Goal: Task Accomplishment & Management: Complete application form

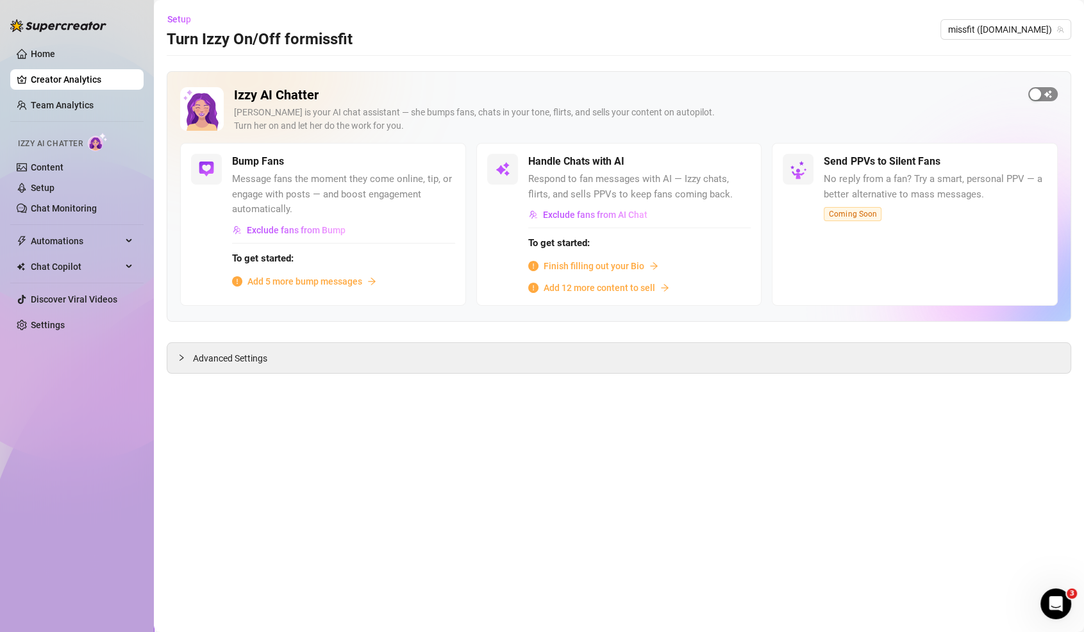
click at [1053, 92] on span "button" at bounding box center [1042, 94] width 29 height 14
click at [301, 361] on div "Advanced Settings" at bounding box center [618, 358] width 903 height 30
click at [172, 356] on div "Advanced Settings" at bounding box center [618, 358] width 903 height 30
click at [189, 356] on div at bounding box center [185, 358] width 15 height 14
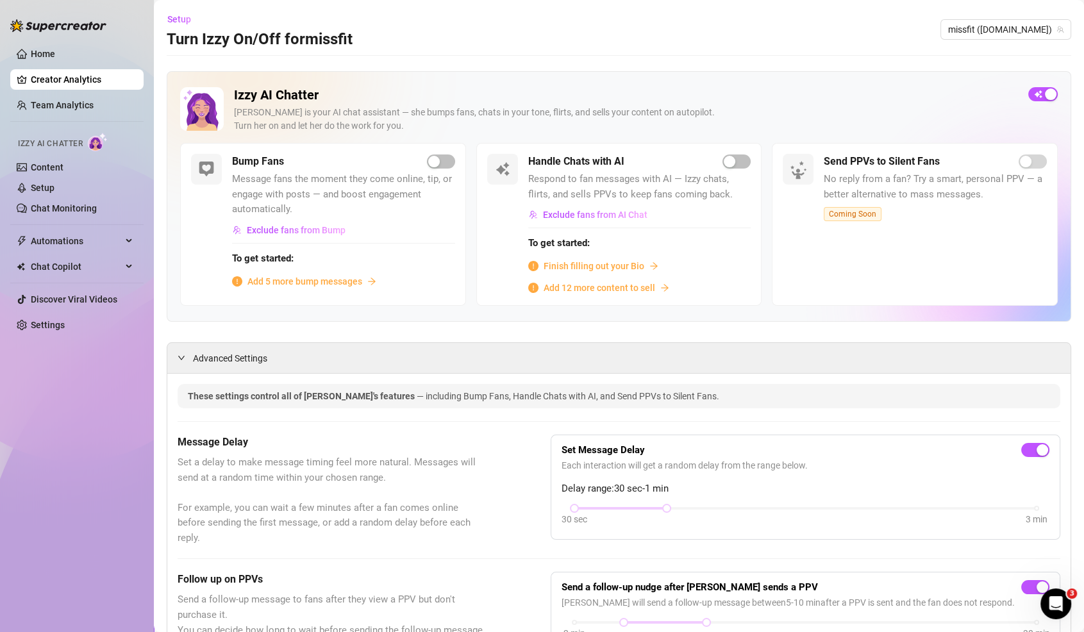
click at [349, 284] on span "Add 5 more bump messages" at bounding box center [304, 281] width 115 height 14
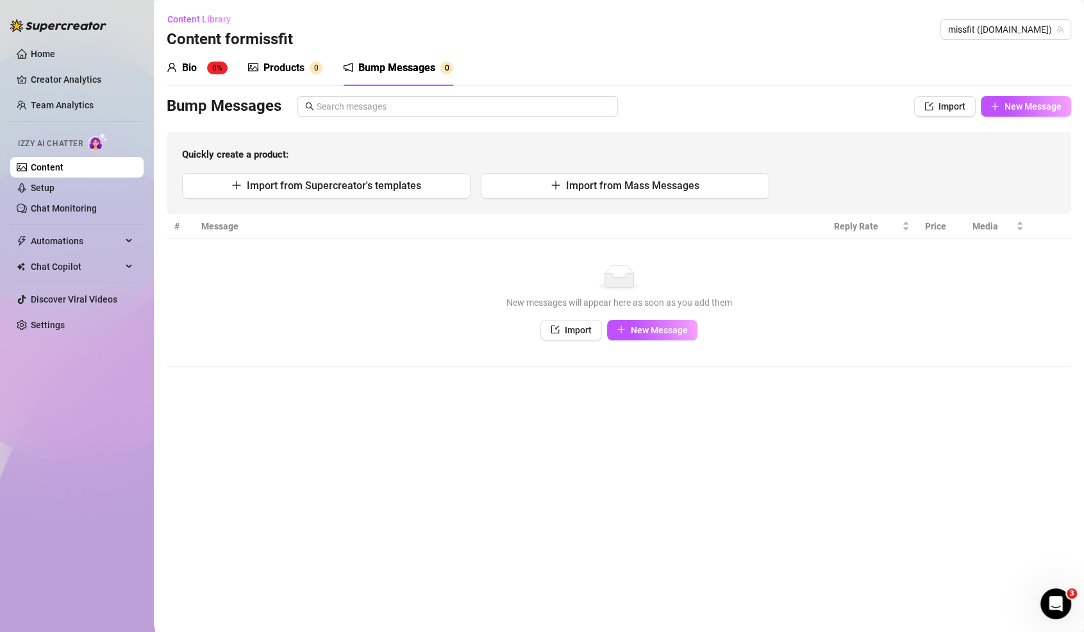
click at [298, 66] on div "Products" at bounding box center [283, 67] width 41 height 15
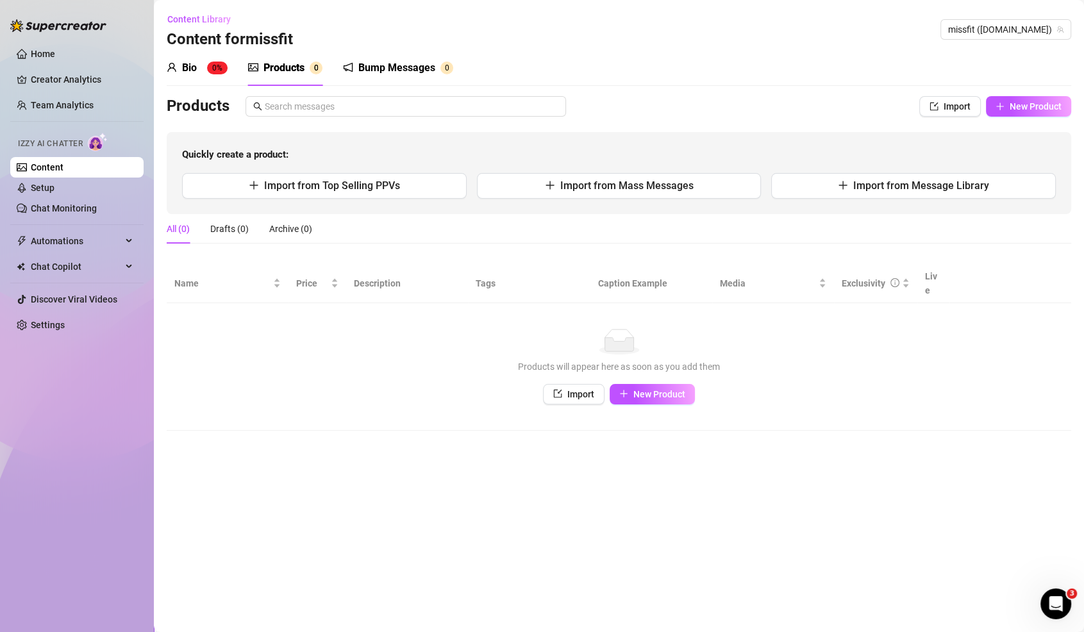
click at [210, 58] on div "Bio 0%" at bounding box center [197, 68] width 61 height 36
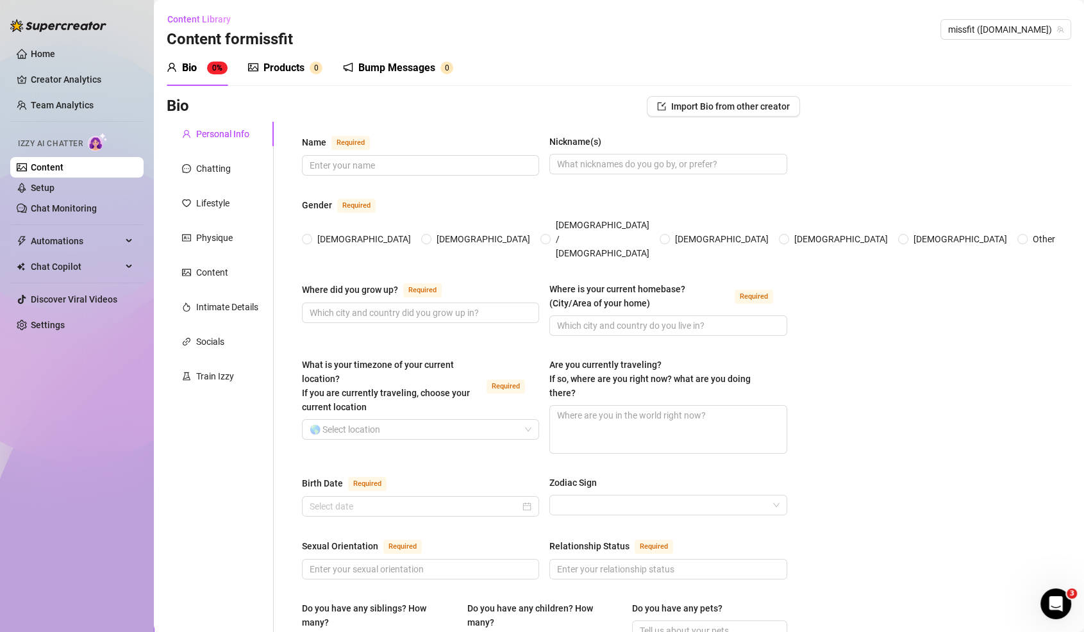
click at [376, 66] on div "Bump Messages" at bounding box center [396, 67] width 77 height 15
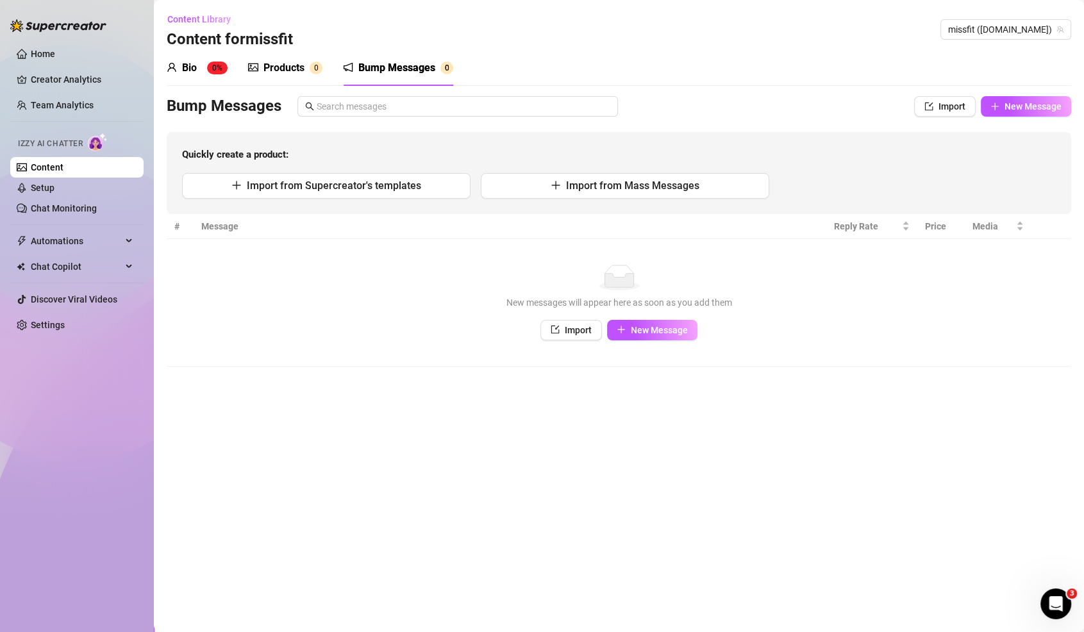
click at [301, 69] on div "Products" at bounding box center [283, 67] width 41 height 15
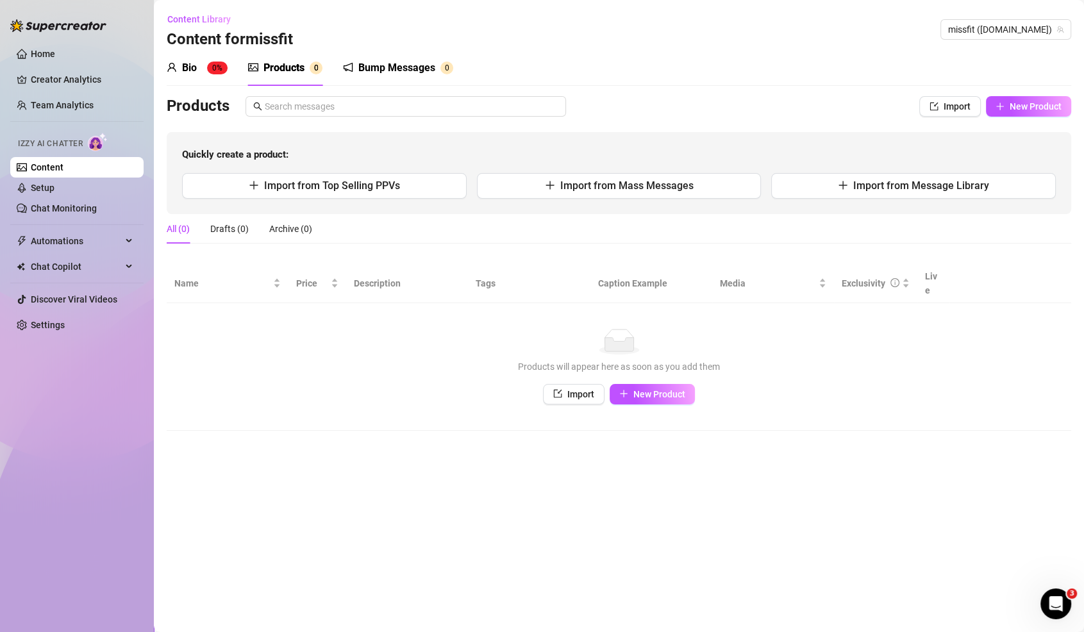
click at [183, 69] on div "Bio" at bounding box center [189, 67] width 15 height 15
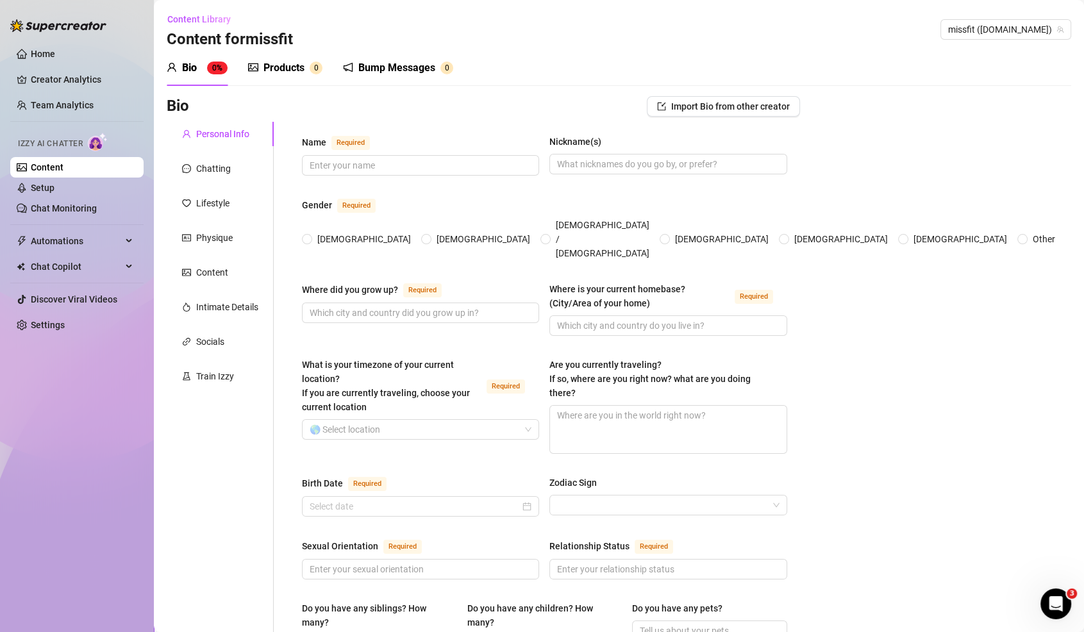
click at [277, 79] on div "Products 0" at bounding box center [285, 68] width 74 height 36
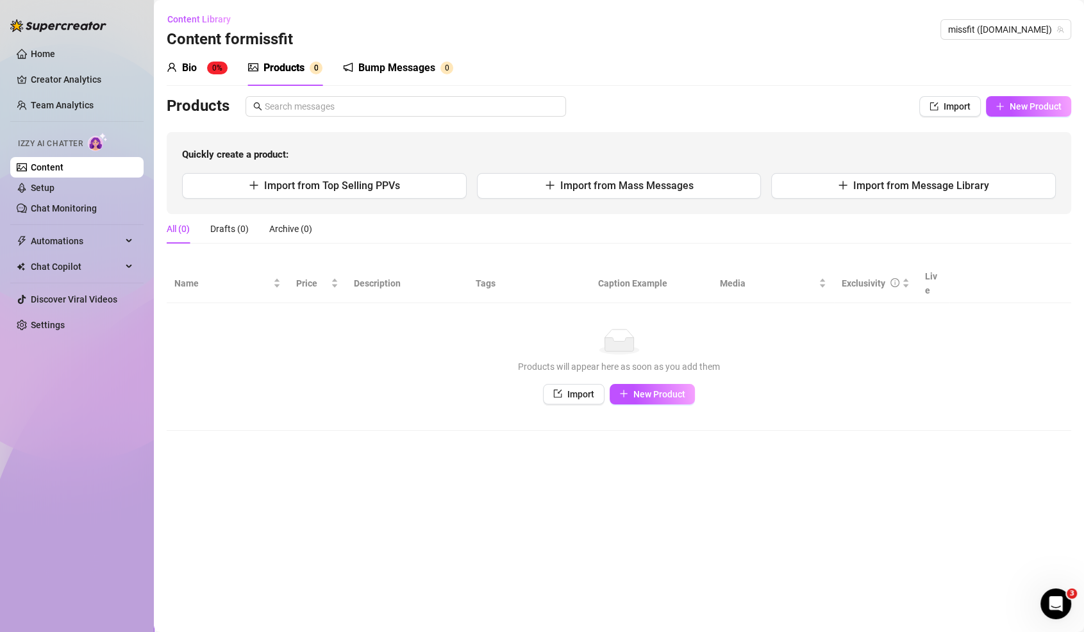
click at [370, 72] on div "Bump Messages" at bounding box center [396, 67] width 77 height 15
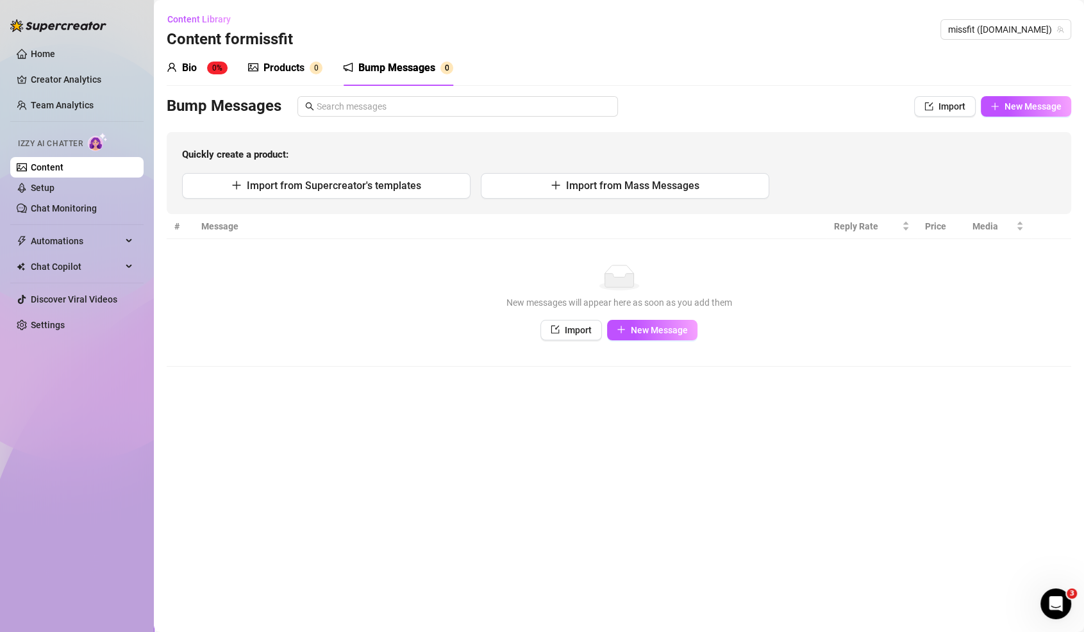
click at [214, 65] on sup "0%" at bounding box center [217, 68] width 21 height 13
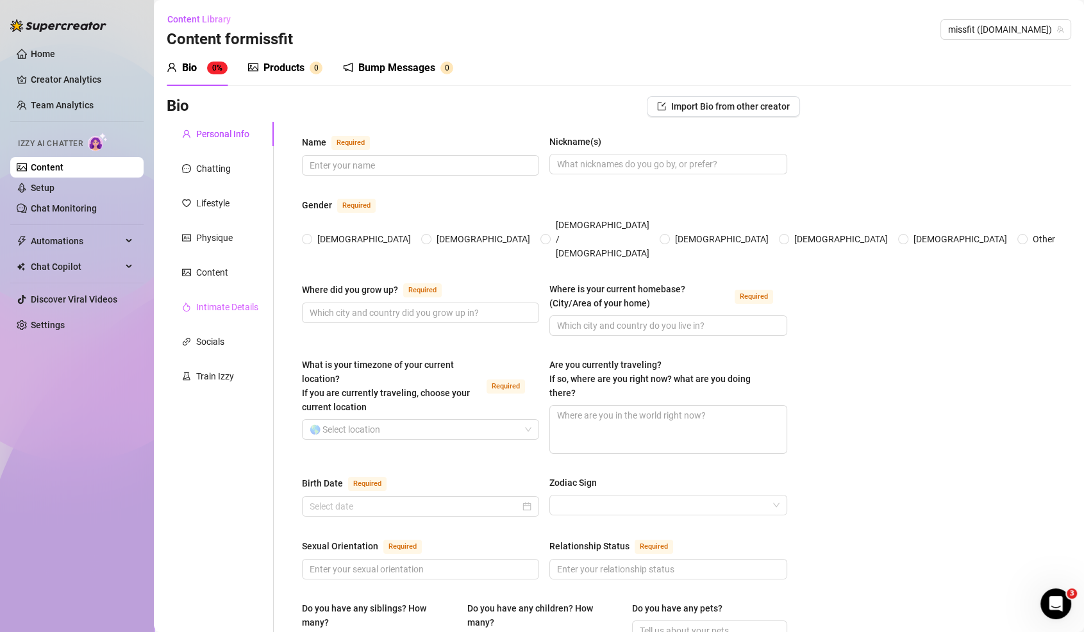
click at [229, 315] on div "Intimate Details" at bounding box center [220, 307] width 107 height 24
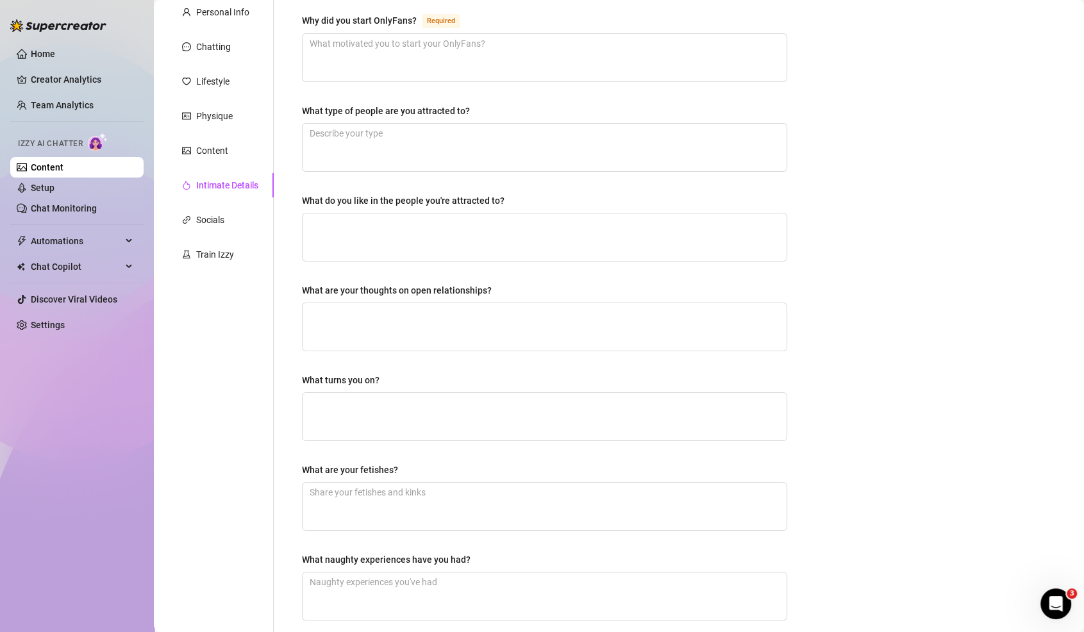
scroll to position [221, 0]
